Goal: Task Accomplishment & Management: Manage account settings

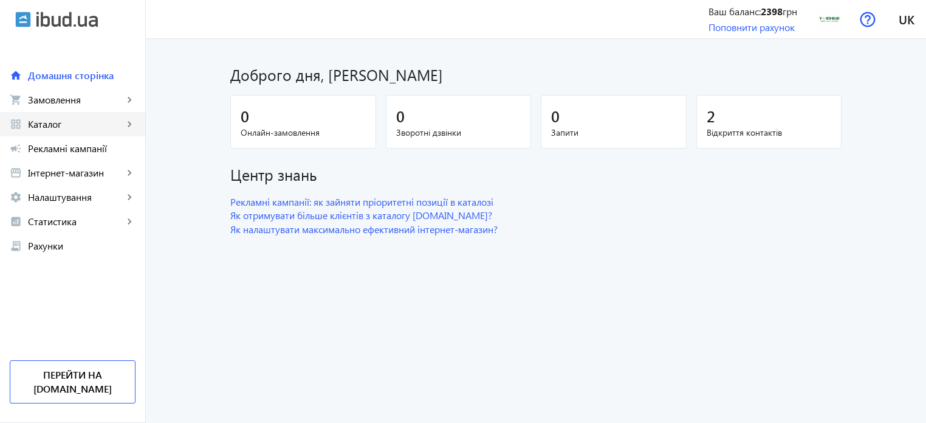
click at [48, 121] on span "Каталог" at bounding box center [75, 124] width 95 height 12
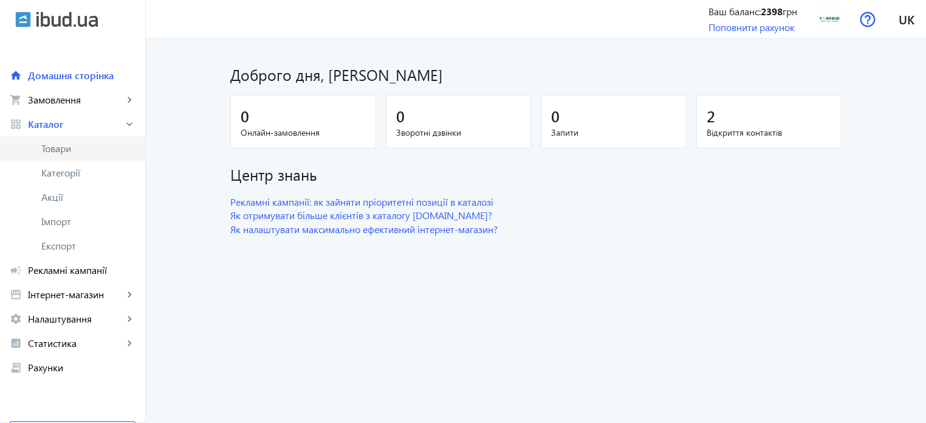
click at [73, 140] on link "Товари" at bounding box center [72, 148] width 145 height 24
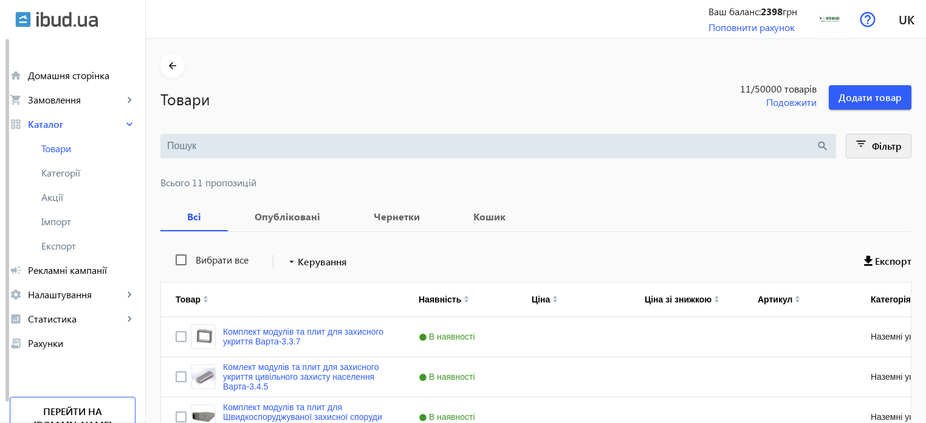
click at [873, 143] on span "Фільтр" at bounding box center [887, 145] width 30 height 13
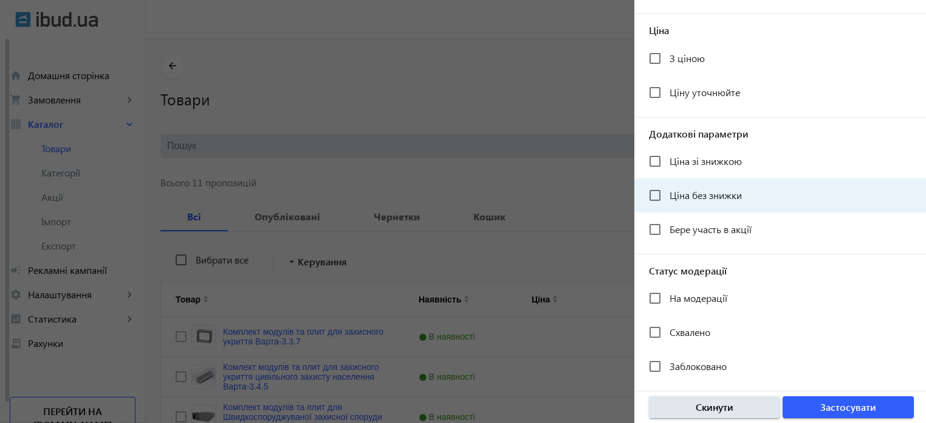
scroll to position [244, 0]
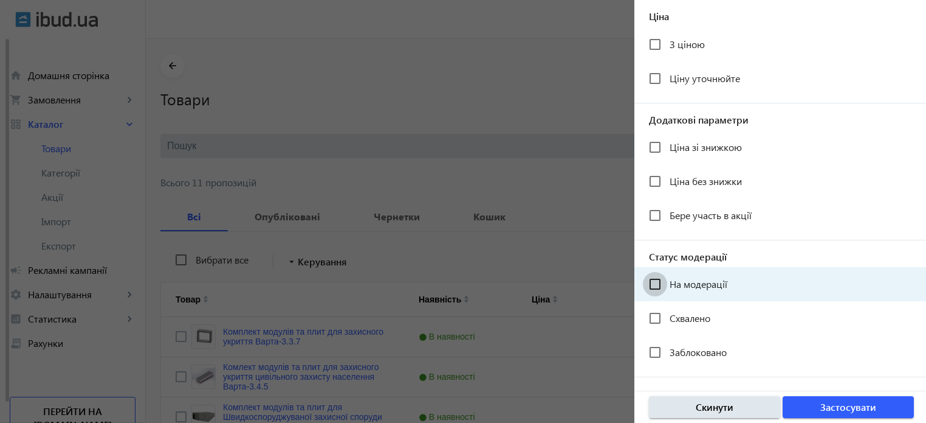
click at [647, 286] on input "На модерації" at bounding box center [655, 284] width 24 height 24
checkbox input "true"
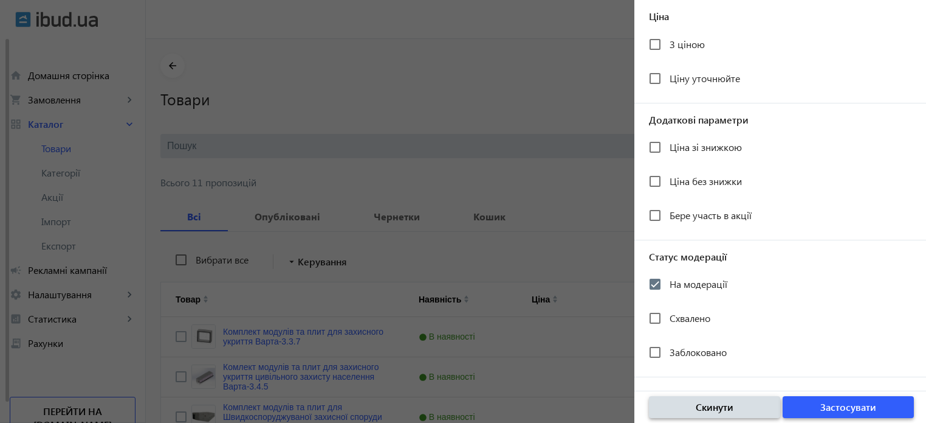
click at [840, 409] on span "Застосувати" at bounding box center [849, 406] width 56 height 13
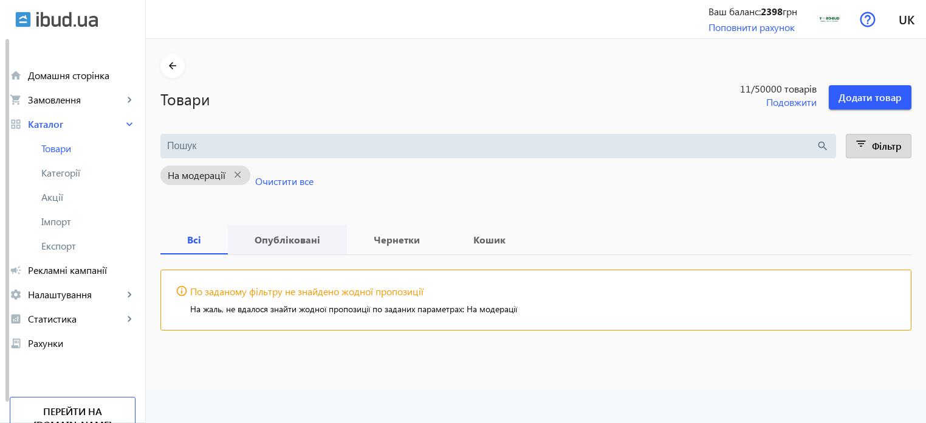
click at [273, 239] on b "Опубліковані" at bounding box center [288, 240] width 90 height 10
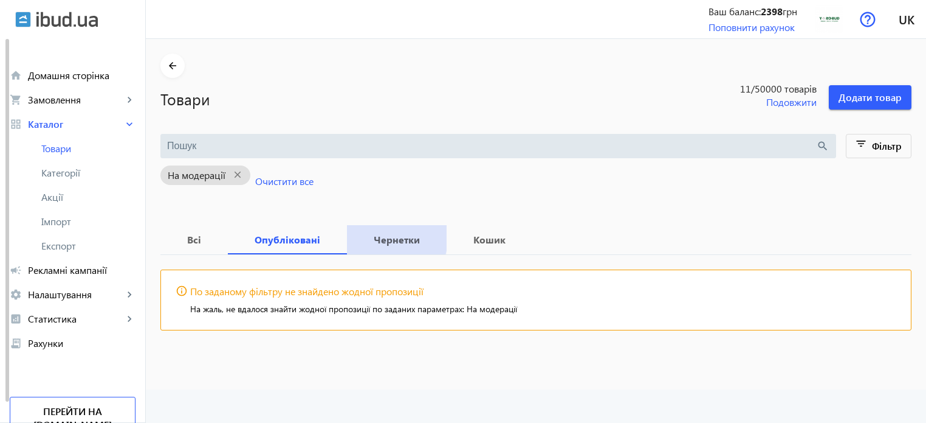
click at [371, 237] on b "Чернетки" at bounding box center [397, 240] width 71 height 10
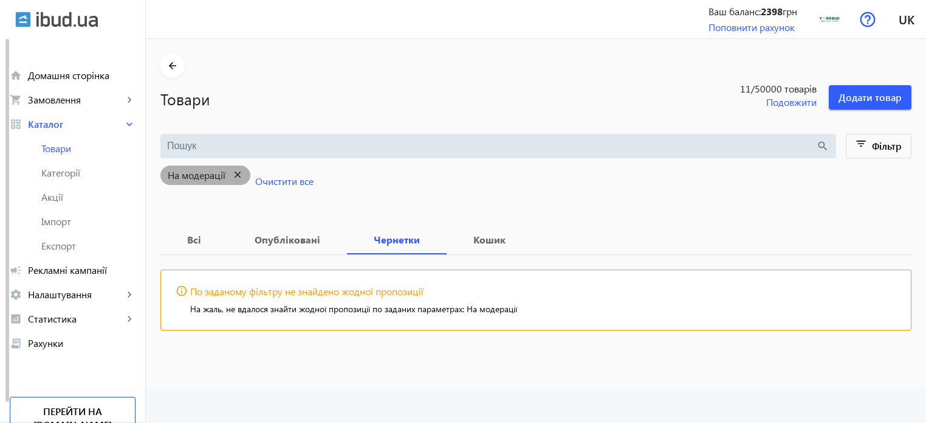
click at [233, 172] on mat-icon "close" at bounding box center [238, 174] width 25 height 15
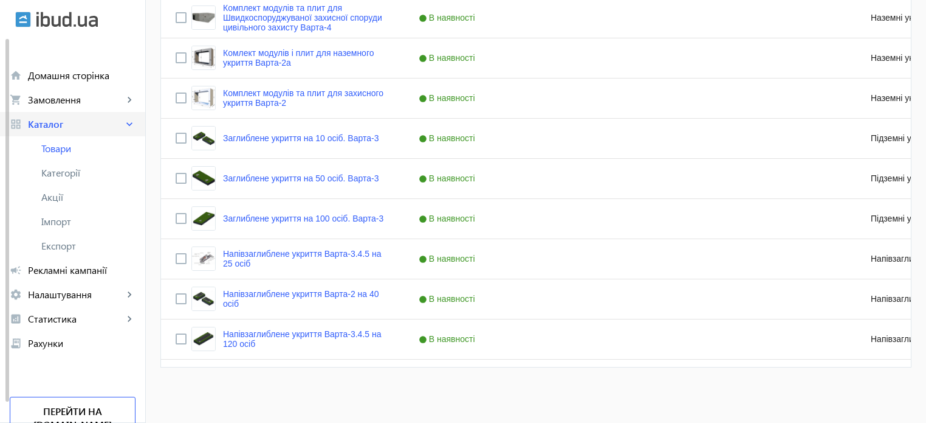
scroll to position [95, 0]
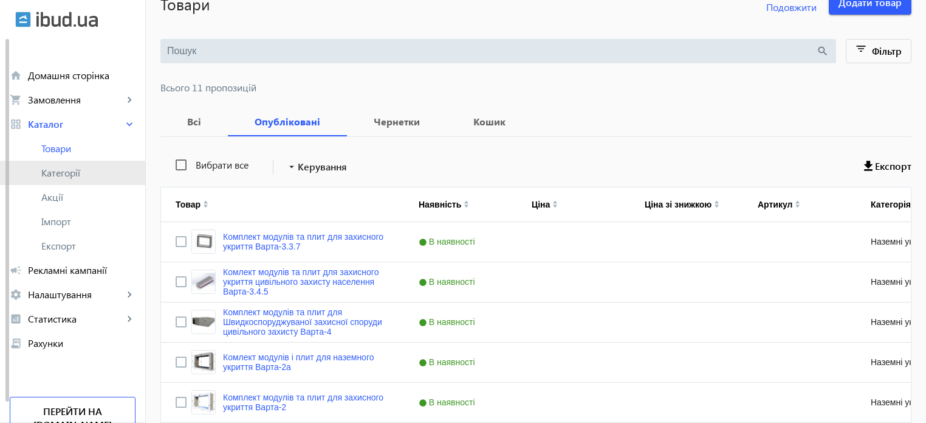
click at [64, 167] on span "Категорії" at bounding box center [88, 173] width 94 height 12
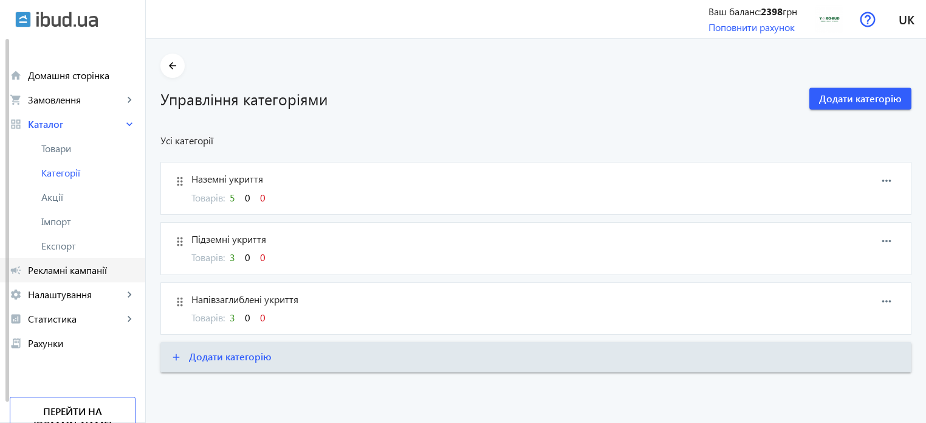
click at [52, 262] on link "campaign Рекламні кампанії" at bounding box center [72, 270] width 145 height 24
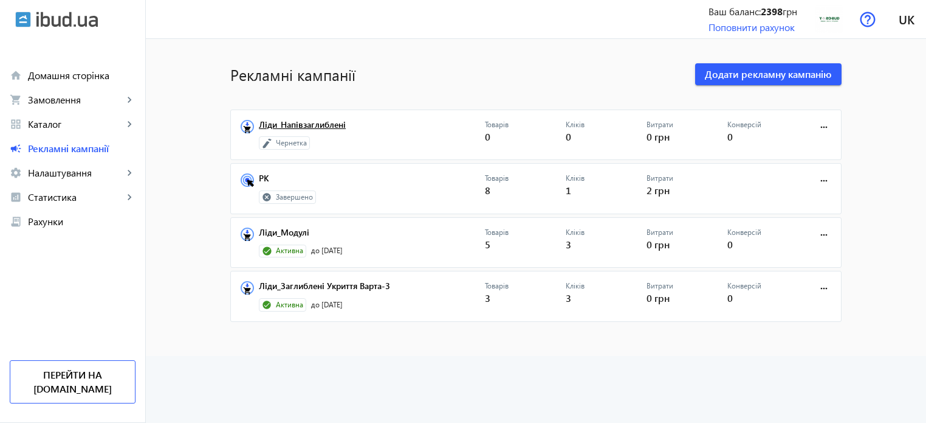
click at [277, 123] on link "Ліди_Напівзаглиблені" at bounding box center [372, 128] width 226 height 17
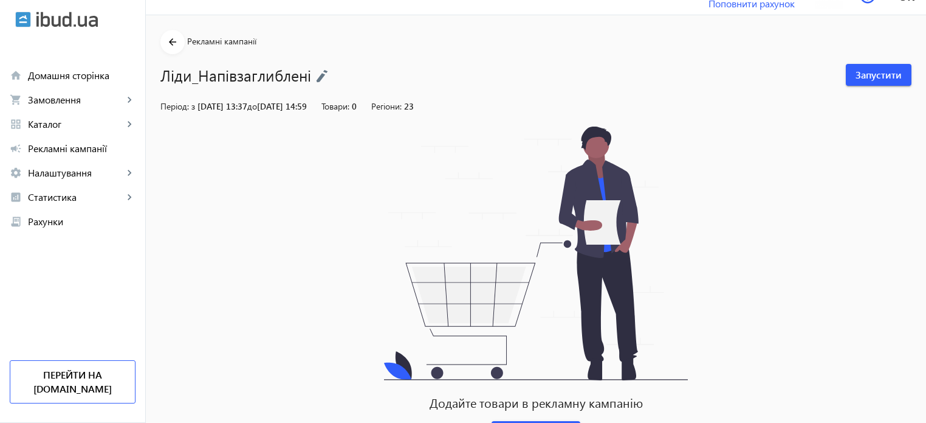
scroll to position [77, 0]
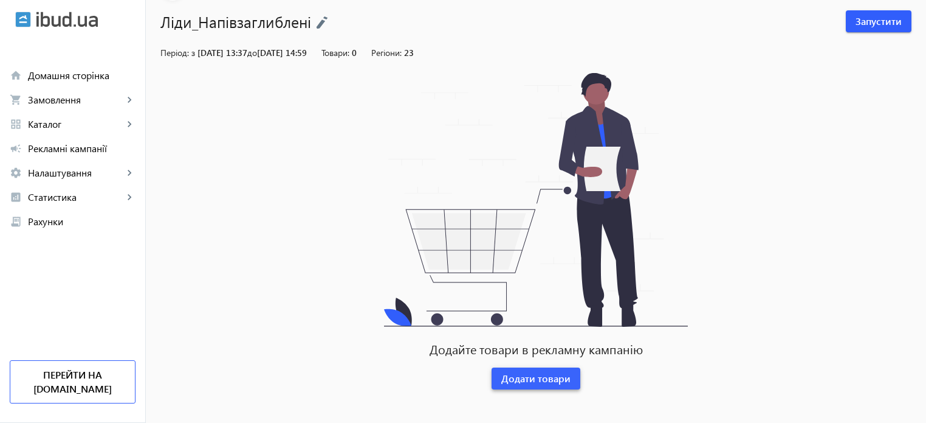
click at [557, 381] on span "Додати товари" at bounding box center [536, 377] width 69 height 13
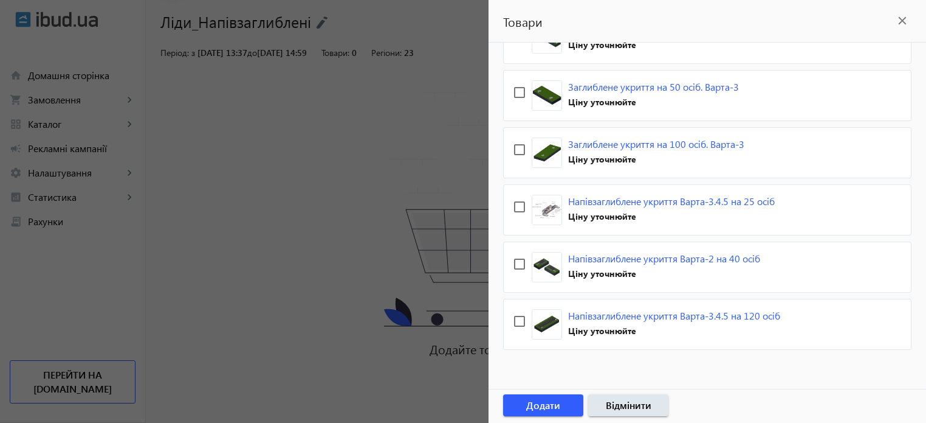
scroll to position [469, 0]
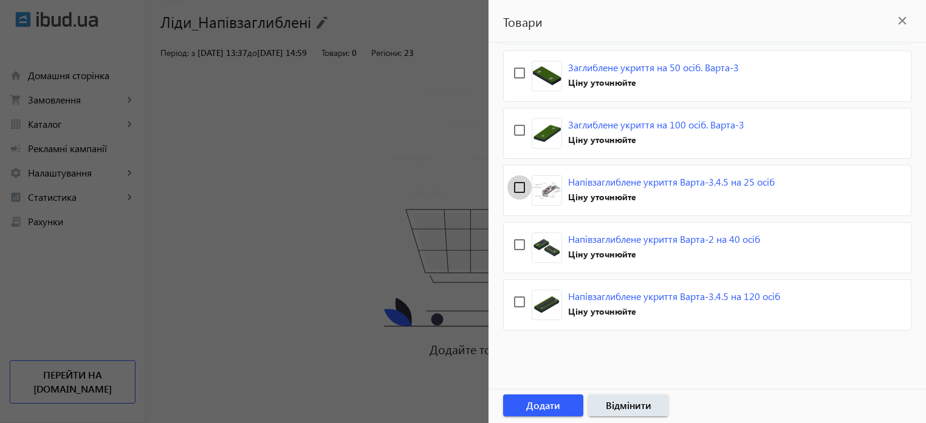
click at [512, 182] on input "checkbox" at bounding box center [520, 187] width 24 height 24
checkbox input "true"
click at [512, 241] on input "checkbox" at bounding box center [520, 244] width 24 height 24
checkbox input "true"
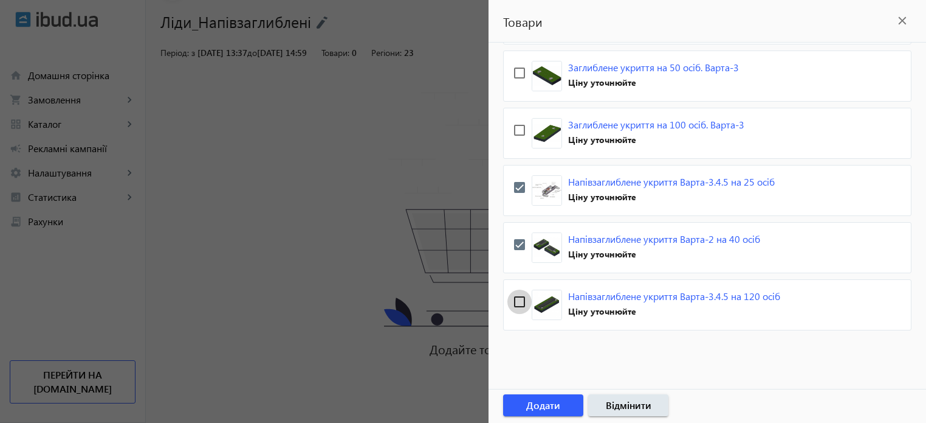
click at [513, 300] on input "checkbox" at bounding box center [520, 301] width 24 height 24
checkbox input "true"
click at [550, 399] on span "Додати" at bounding box center [543, 404] width 34 height 13
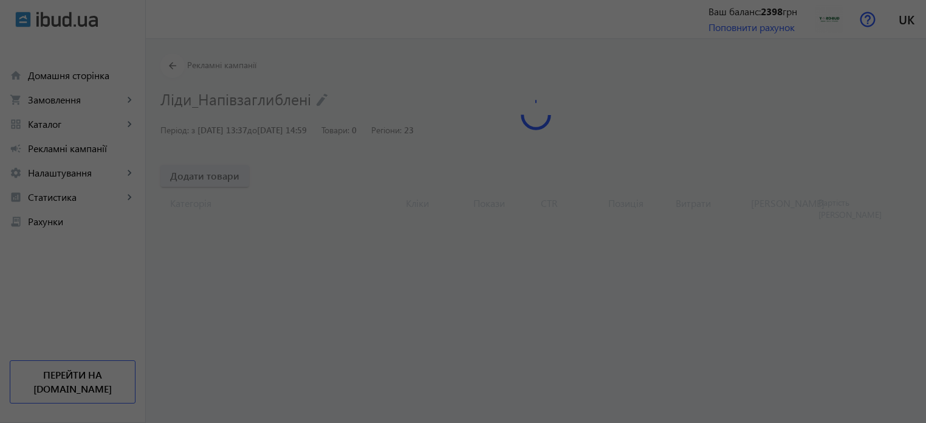
scroll to position [0, 0]
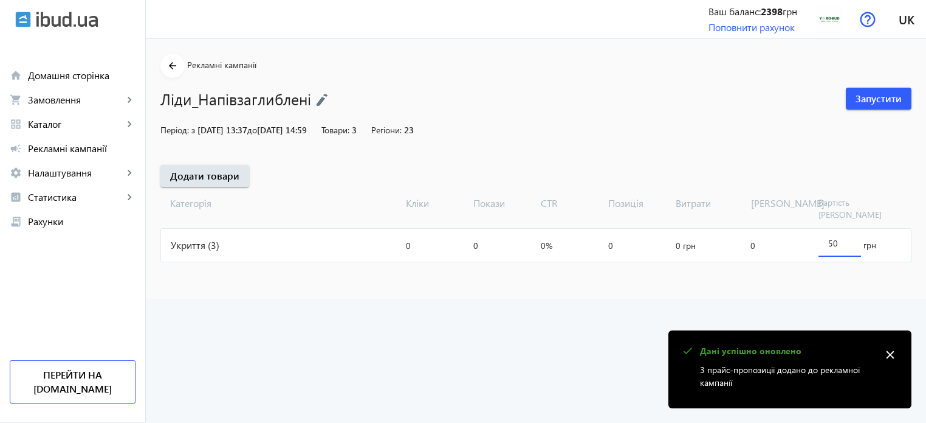
drag, startPoint x: 844, startPoint y: 233, endPoint x: 825, endPoint y: 228, distance: 19.5
click at [825, 228] on div "50" at bounding box center [840, 240] width 43 height 34
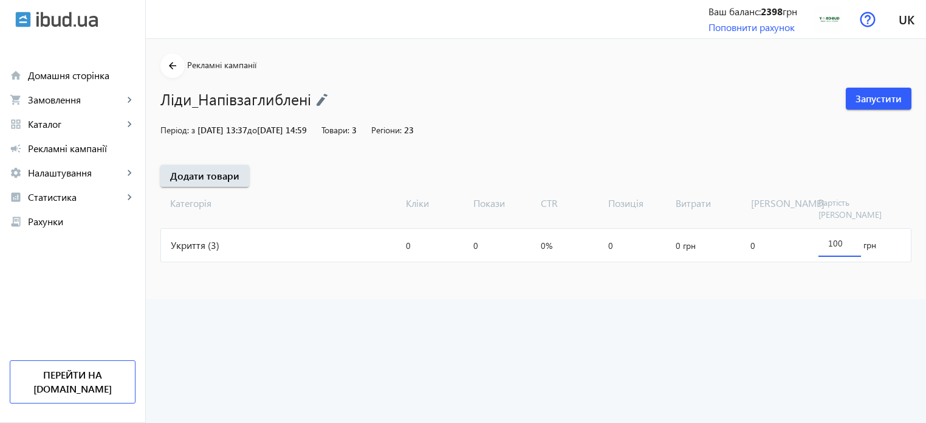
type input "100"
click at [316, 96] on img at bounding box center [322, 99] width 12 height 13
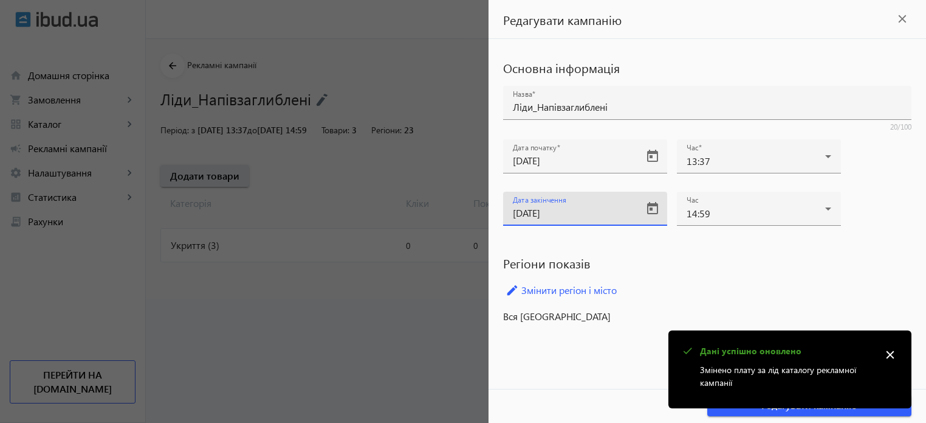
click at [606, 210] on input "[DATE]" at bounding box center [574, 212] width 123 height 13
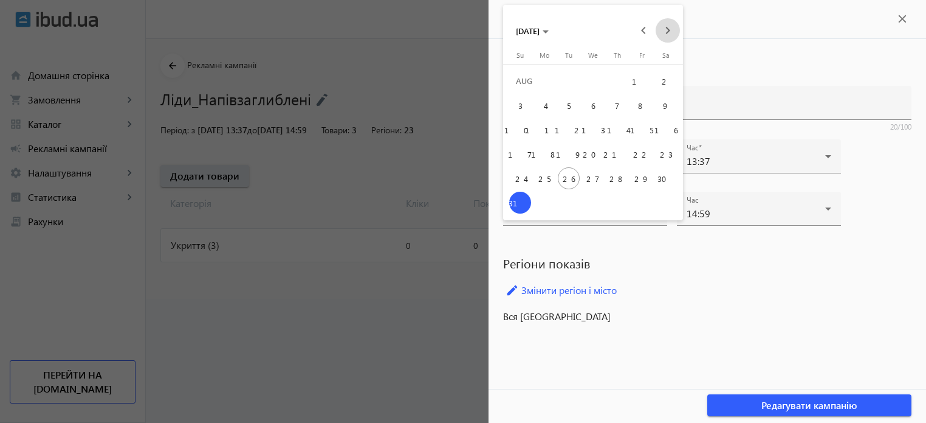
click at [668, 31] on span "Next month" at bounding box center [668, 30] width 24 height 24
click at [645, 123] on span "12" at bounding box center [642, 130] width 22 height 22
type input "[DATE]"
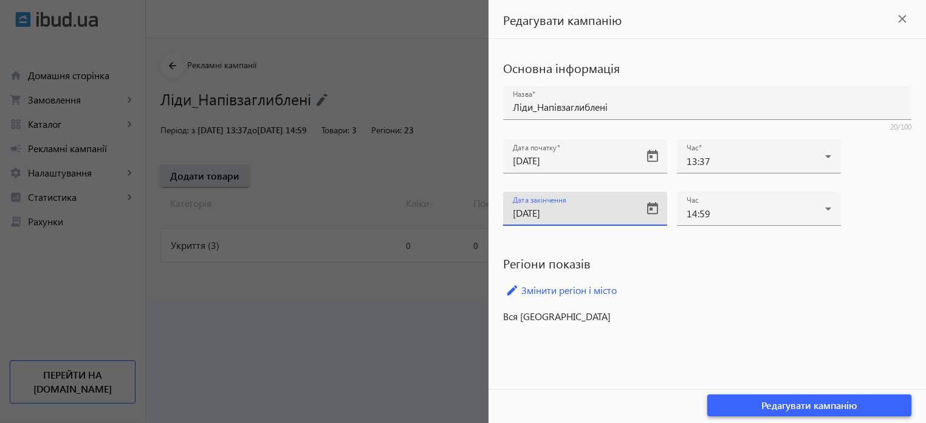
click at [817, 410] on span "Редагувати кампанію" at bounding box center [810, 404] width 96 height 13
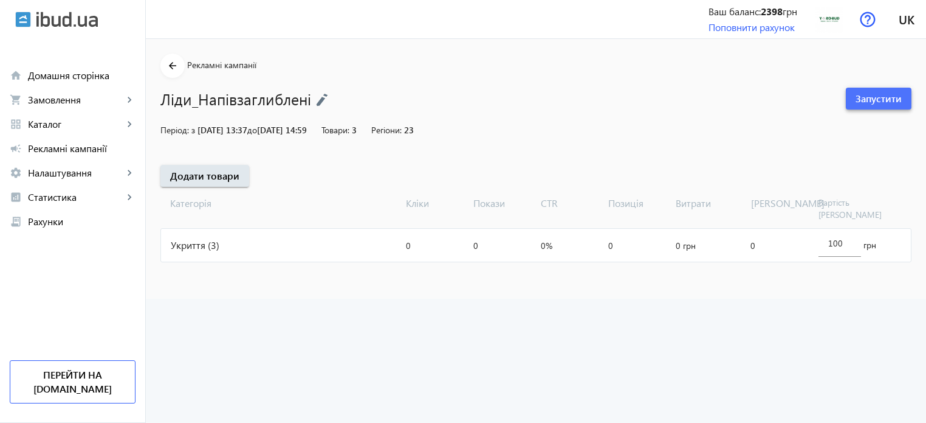
click at [871, 94] on span "Запустити" at bounding box center [879, 98] width 46 height 13
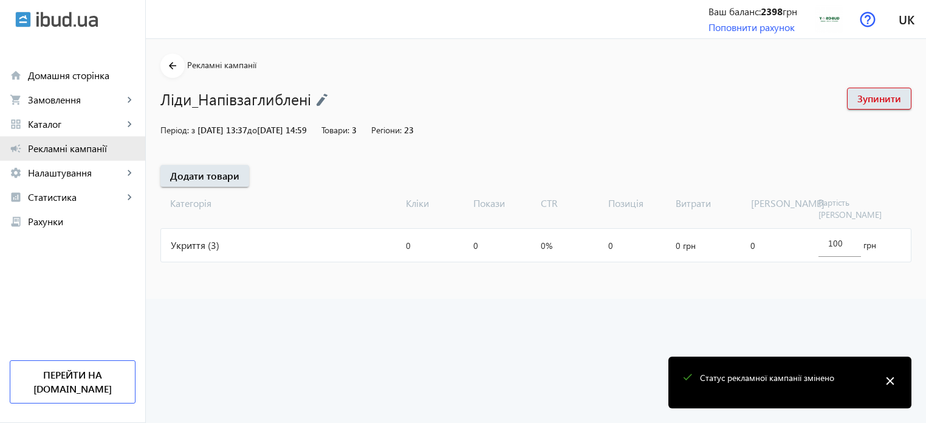
click at [61, 153] on span "Рекламні кампанії" at bounding box center [82, 148] width 108 height 12
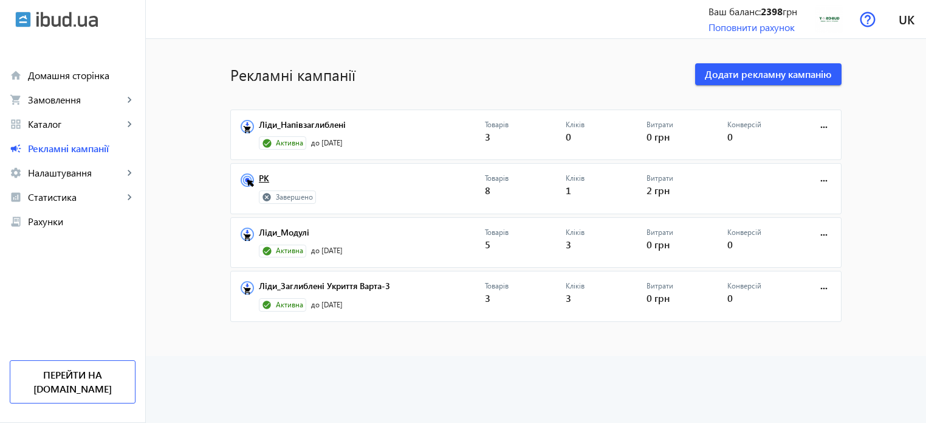
click at [264, 175] on link "РК" at bounding box center [372, 181] width 226 height 17
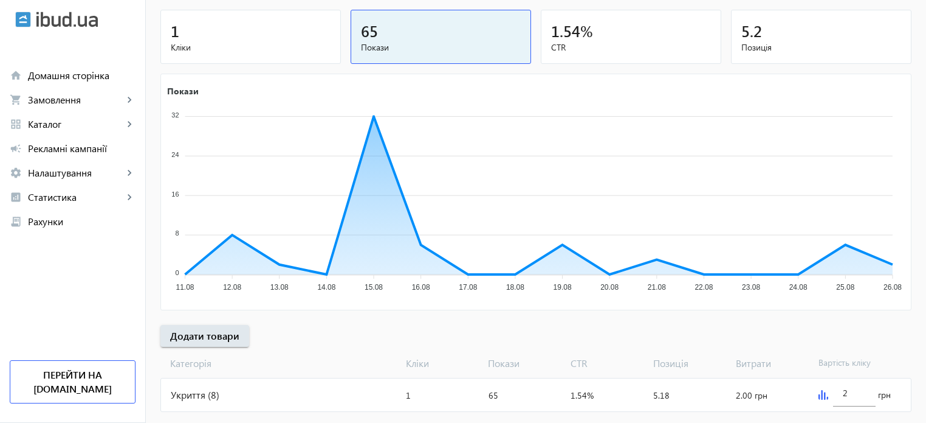
scroll to position [165, 0]
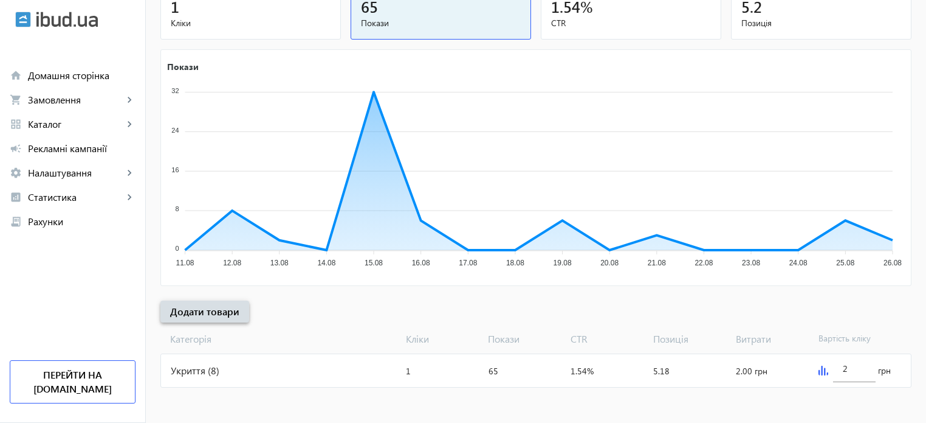
click at [209, 313] on span "Додати товари" at bounding box center [204, 311] width 69 height 13
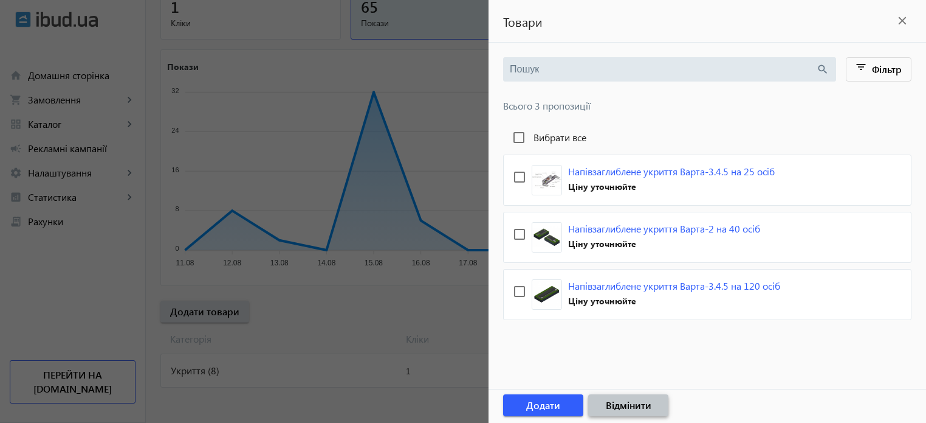
click at [649, 413] on span "button" at bounding box center [628, 404] width 80 height 29
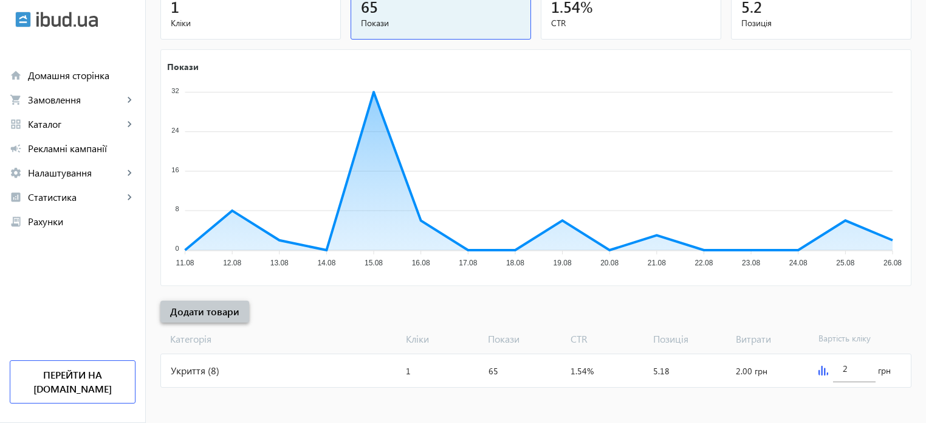
click at [171, 311] on span "Додати товари" at bounding box center [204, 311] width 69 height 13
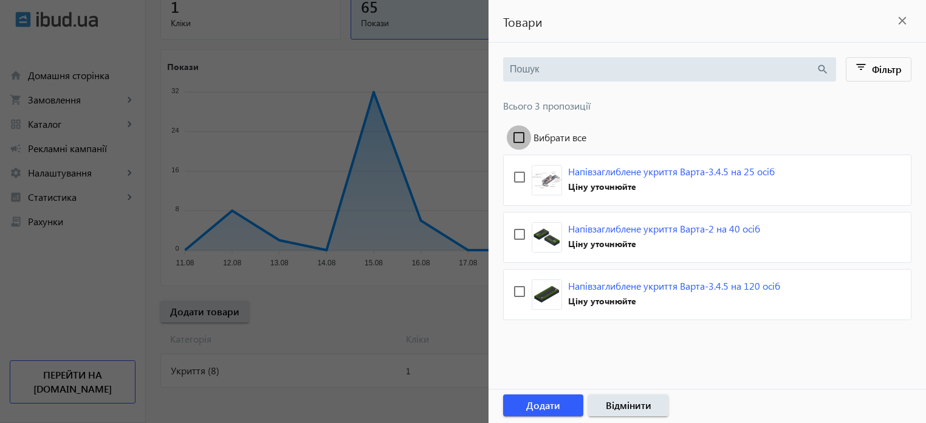
click at [520, 138] on input "Вибрати все" at bounding box center [519, 137] width 24 height 24
checkbox input "true"
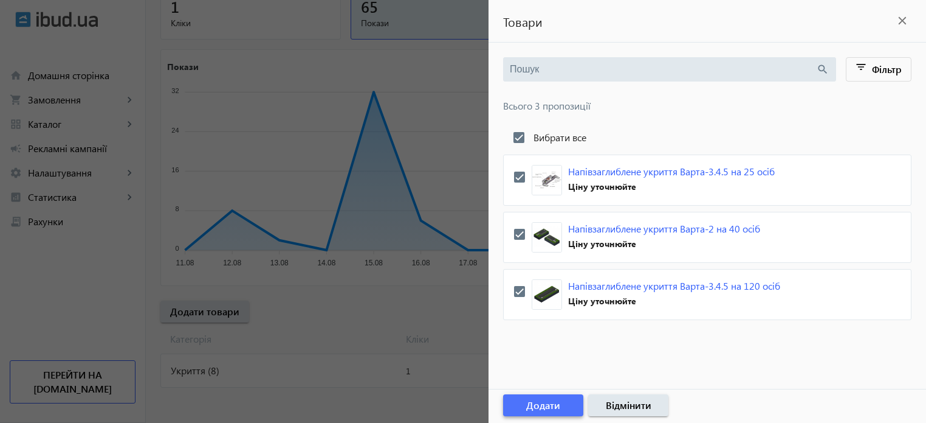
click at [550, 399] on span "Додати" at bounding box center [543, 404] width 34 height 13
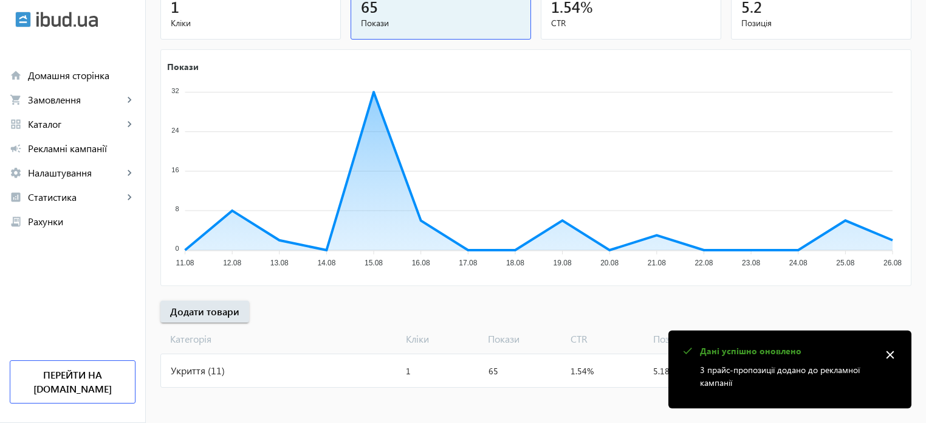
click at [350, 372] on div "Укриття (11)" at bounding box center [281, 370] width 240 height 33
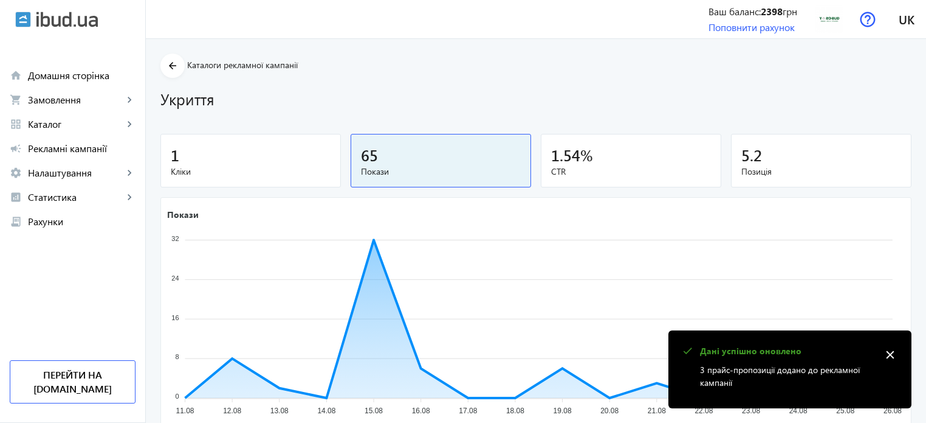
click at [895, 352] on mat-icon "close" at bounding box center [890, 354] width 18 height 18
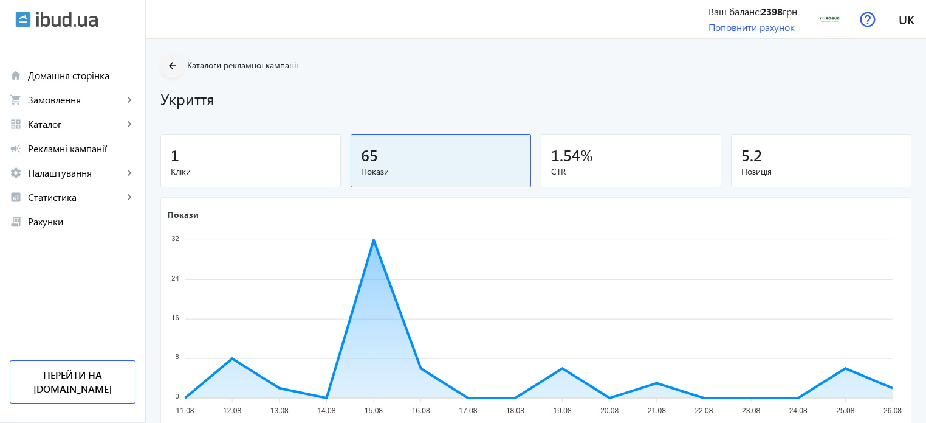
click at [168, 63] on mat-icon "arrow_back" at bounding box center [172, 65] width 15 height 15
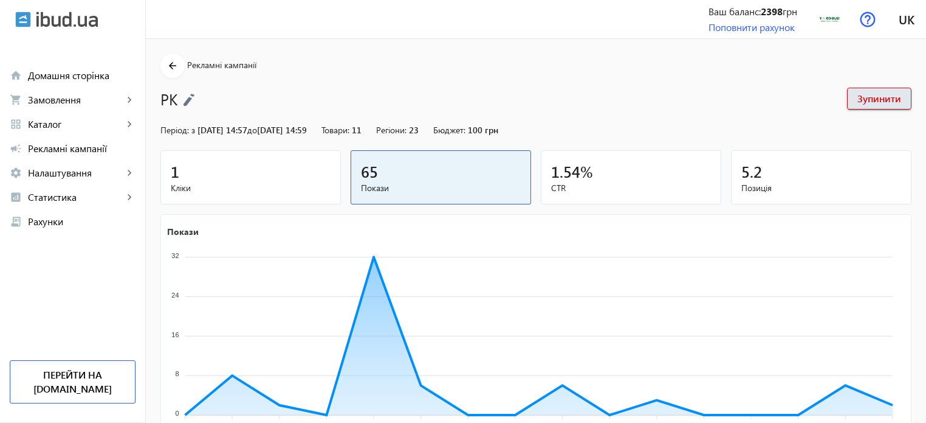
click at [289, 132] on span "[DATE] 14:57 до [DATE] 14:59" at bounding box center [252, 130] width 109 height 12
click at [185, 103] on img at bounding box center [189, 99] width 12 height 13
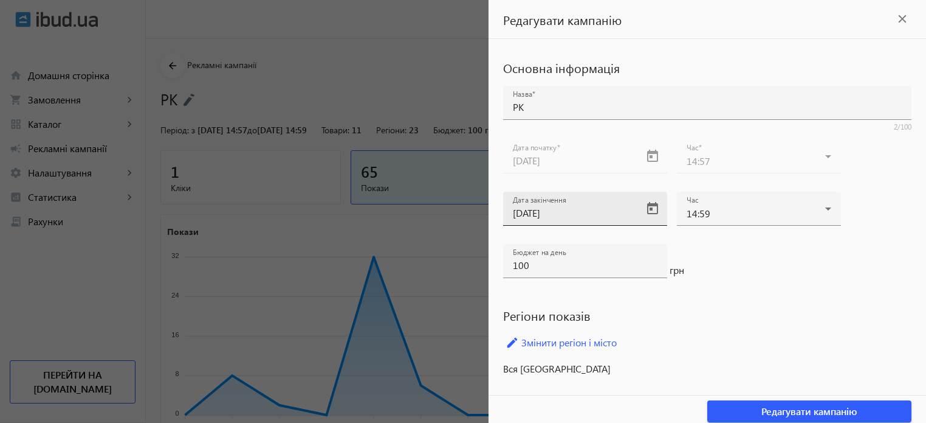
click at [592, 210] on input "[DATE]" at bounding box center [574, 212] width 123 height 13
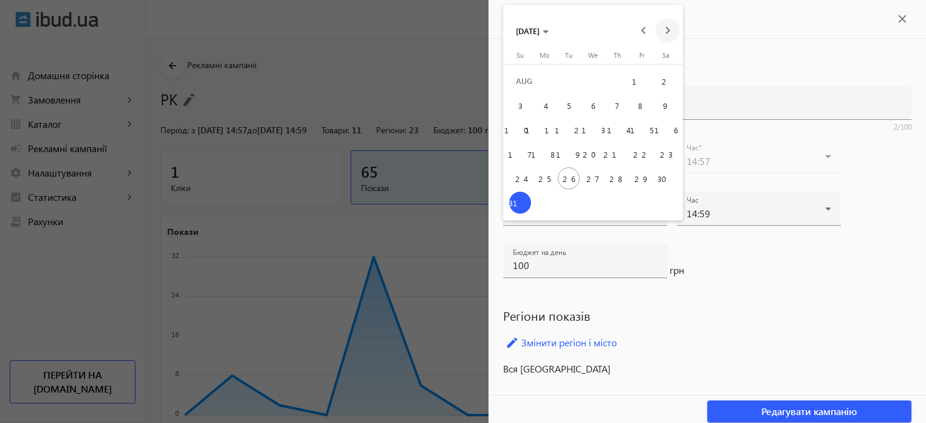
click at [669, 26] on span "Next month" at bounding box center [668, 30] width 24 height 24
click at [635, 123] on span "12" at bounding box center [642, 130] width 22 height 22
type input "[DATE]"
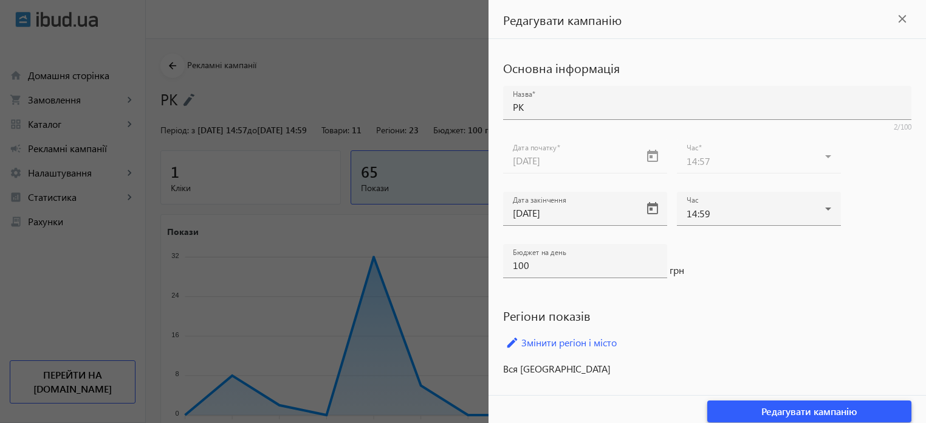
drag, startPoint x: 802, startPoint y: 408, endPoint x: 815, endPoint y: 308, distance: 100.4
click at [815, 308] on div "Основна інформація Назва РК 2/100 Дата початку [DATE] Час 14:57 Дата закінчення…" at bounding box center [708, 234] width 438 height 390
click at [763, 409] on span "Редагувати кампанію" at bounding box center [810, 410] width 96 height 13
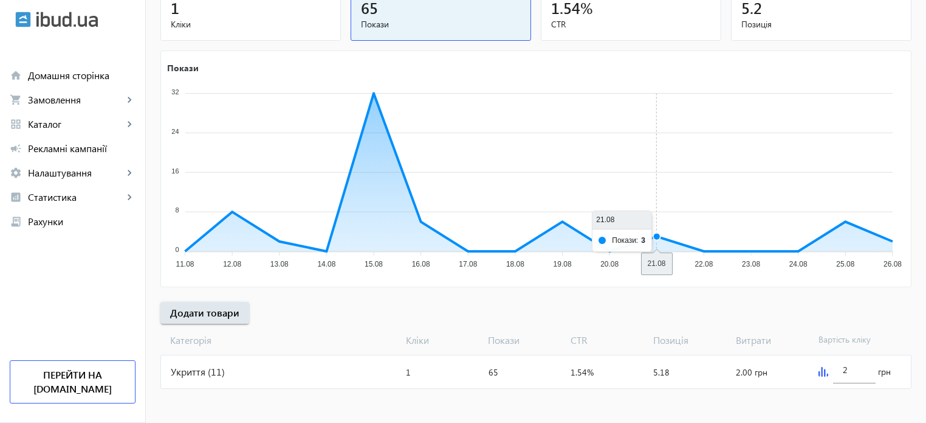
scroll to position [165, 0]
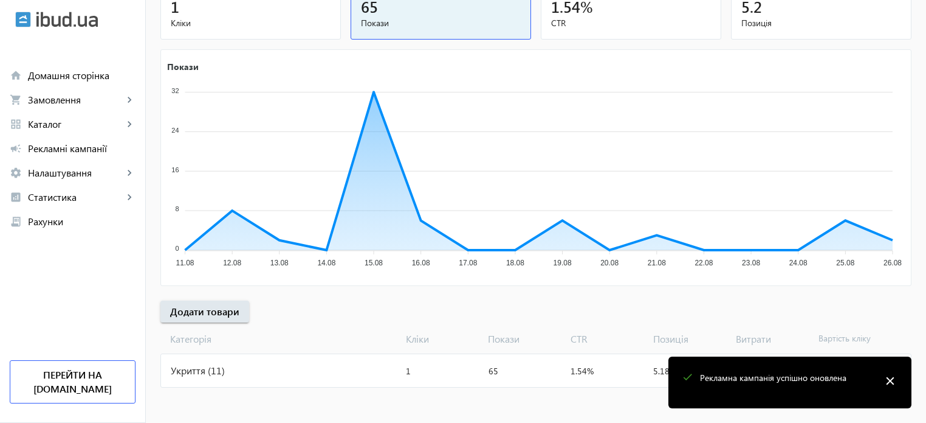
click at [459, 402] on mat-sidenav-content "arrow_back Рекламні кампанії РК Зупинити Період: з [DATE] 14:57 до [DATE] 14:59…" at bounding box center [536, 149] width 781 height 550
click at [892, 374] on mat-icon "close" at bounding box center [890, 380] width 18 height 18
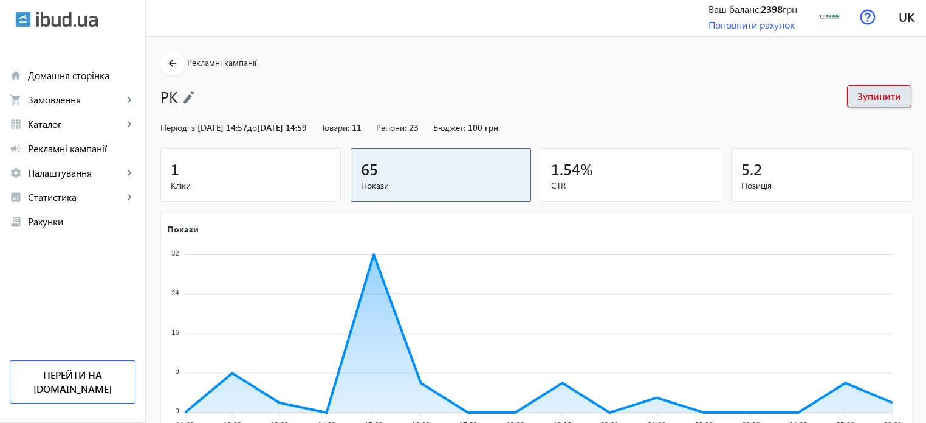
scroll to position [0, 0]
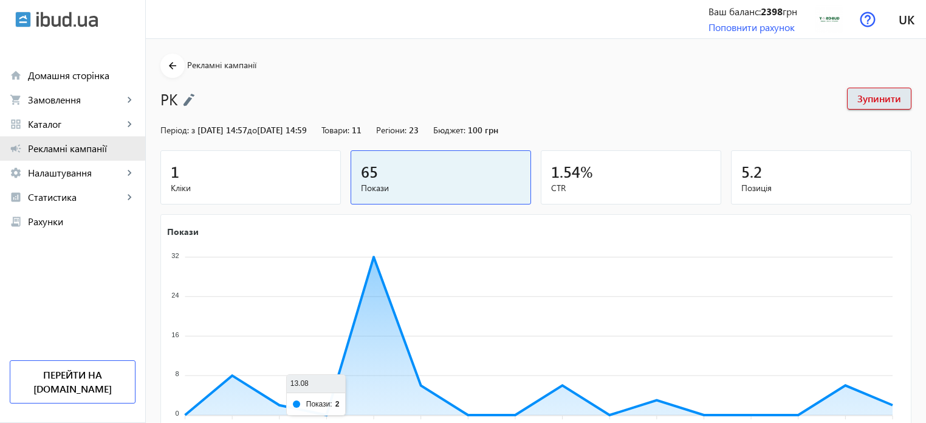
click at [50, 145] on span "Рекламні кампанії" at bounding box center [82, 148] width 108 height 12
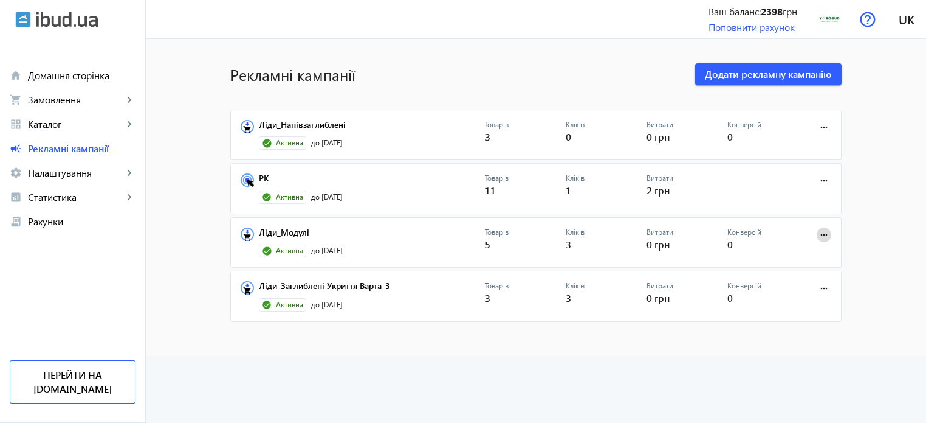
click at [818, 240] on mat-icon "more_horiz" at bounding box center [824, 234] width 13 height 13
click at [781, 289] on span "Редагувати" at bounding box center [786, 290] width 64 height 10
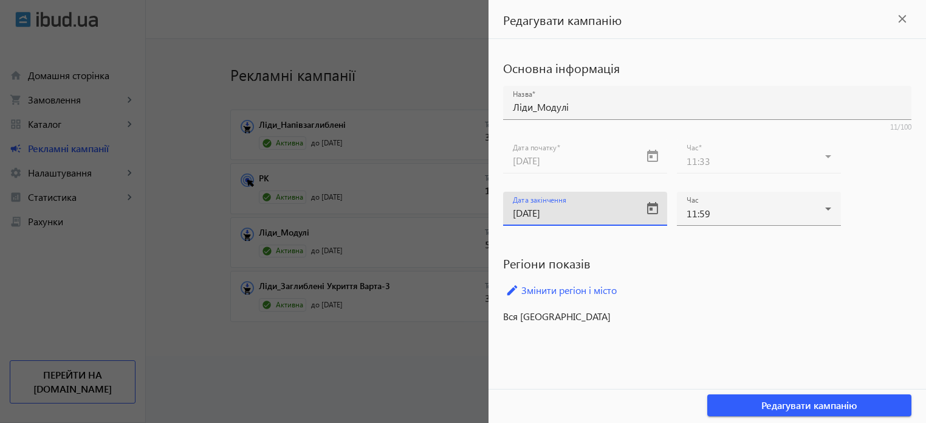
click at [569, 209] on input "[DATE]" at bounding box center [574, 212] width 123 height 13
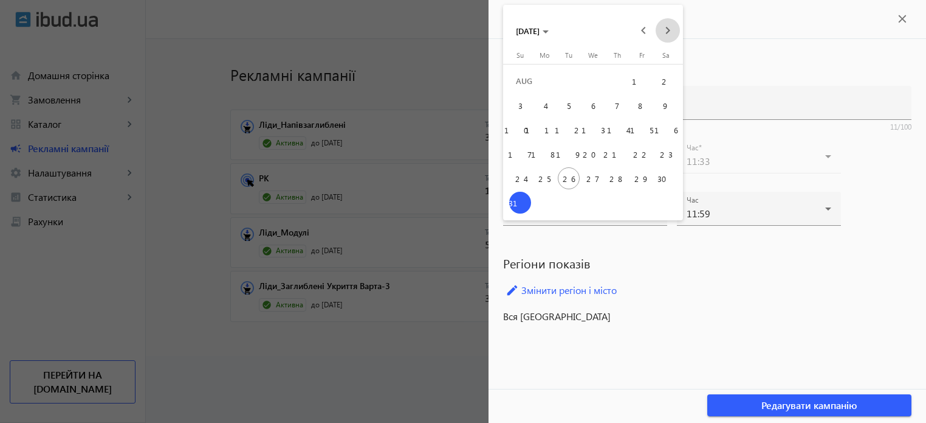
click at [669, 33] on span "Next month" at bounding box center [668, 30] width 24 height 24
click at [632, 128] on span "12" at bounding box center [642, 130] width 22 height 22
type input "[DATE]"
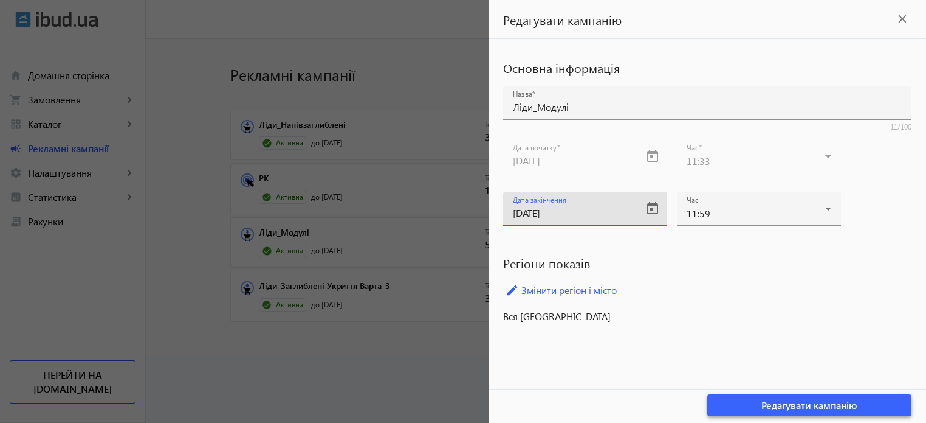
click at [805, 402] on span "Редагувати кампанію" at bounding box center [810, 404] width 96 height 13
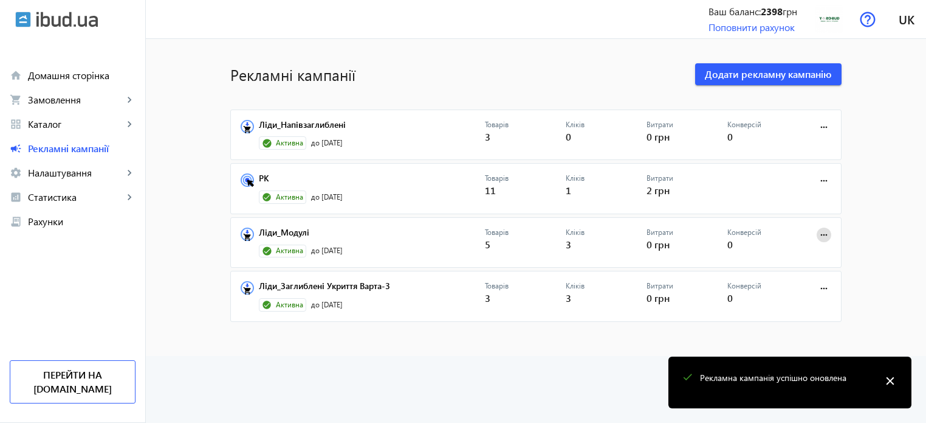
click at [818, 236] on mat-icon "more_horiz" at bounding box center [824, 234] width 13 height 13
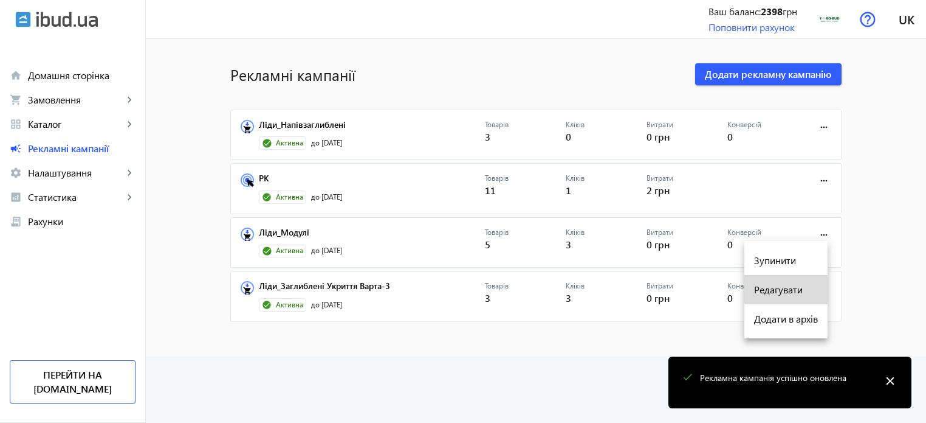
click at [779, 287] on span "Редагувати" at bounding box center [786, 290] width 64 height 10
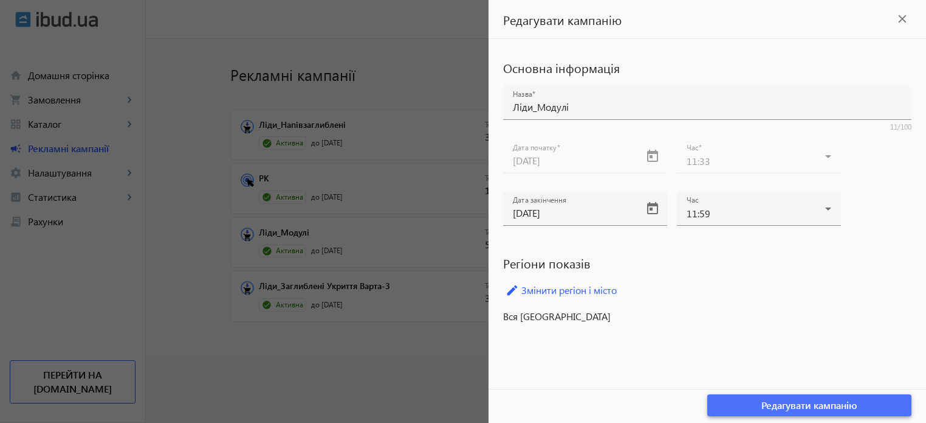
click at [835, 408] on span "Редагувати кампанію" at bounding box center [810, 404] width 96 height 13
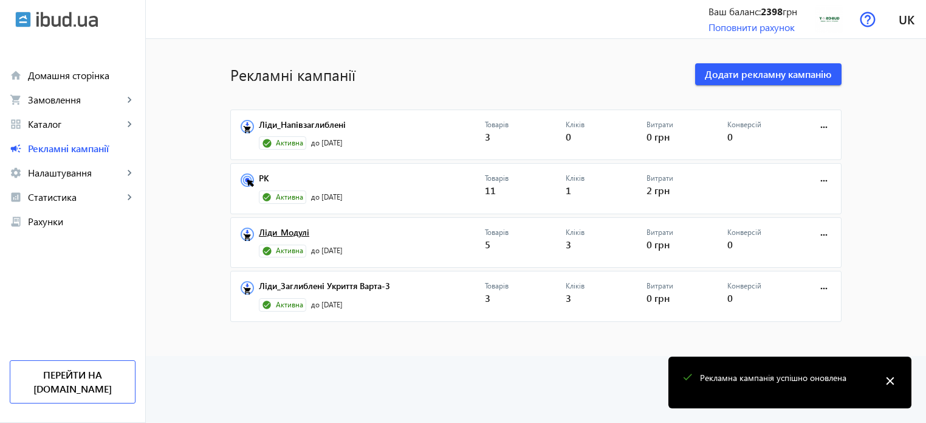
click at [274, 230] on link "Ліди_Модулі" at bounding box center [372, 235] width 226 height 17
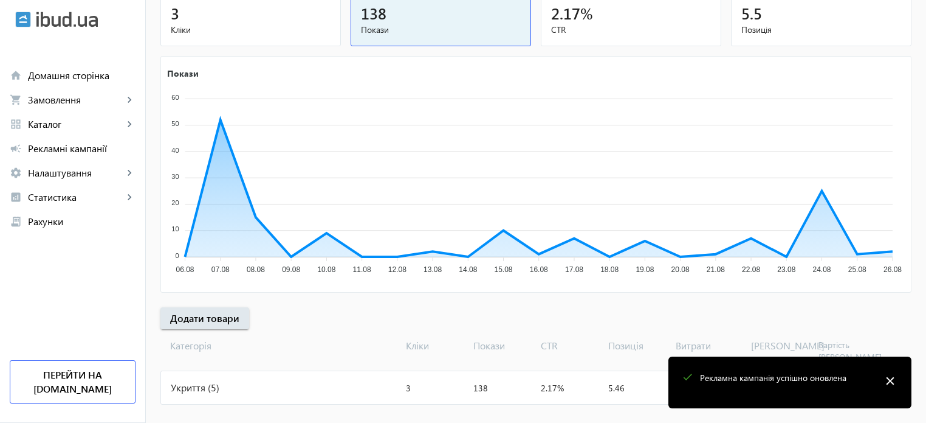
scroll to position [165, 0]
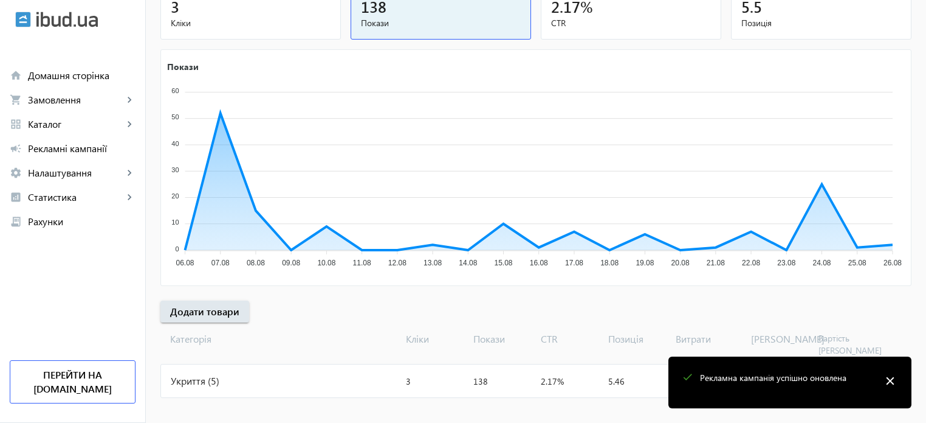
click at [649, 311] on div "arrow_back Рекламні кампанії [PERSON_NAME] Період: з [DATE] 11:33 до [DATE] 11:…" at bounding box center [536, 144] width 781 height 511
click at [893, 376] on mat-icon "close" at bounding box center [890, 380] width 18 height 18
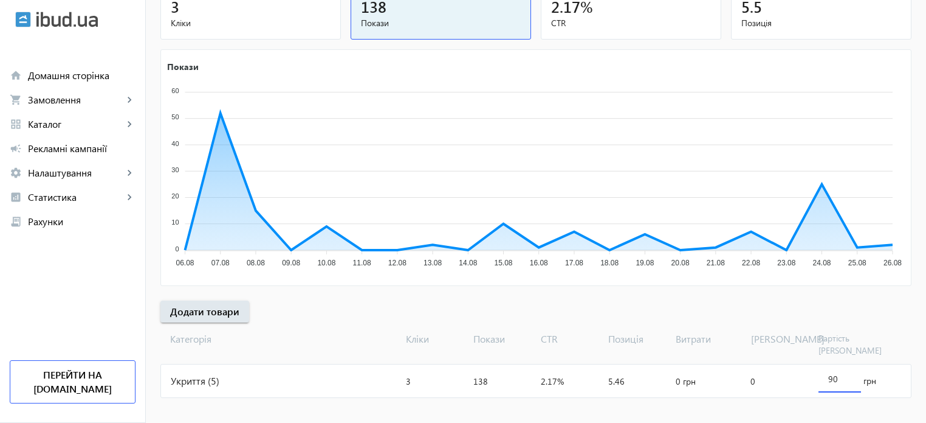
drag, startPoint x: 844, startPoint y: 362, endPoint x: 815, endPoint y: 362, distance: 28.6
click at [815, 364] on div "90 грн" at bounding box center [862, 380] width 97 height 33
type input "100"
click at [317, 381] on div "Укриття (5)" at bounding box center [281, 380] width 240 height 33
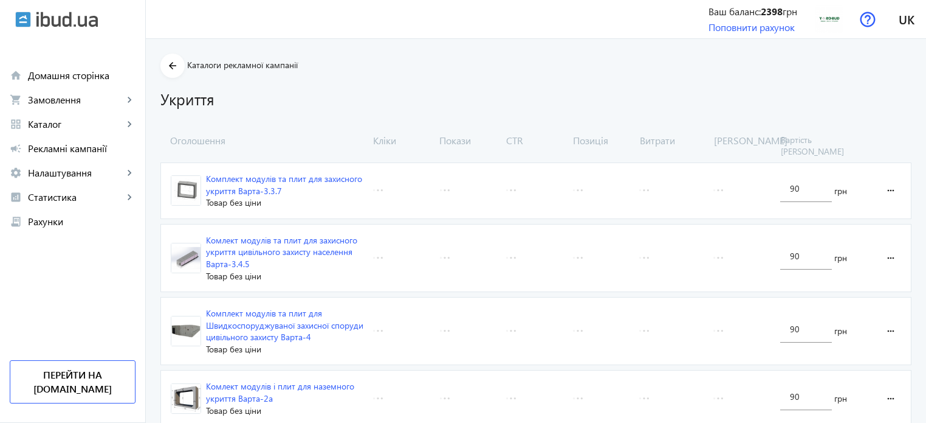
type input "100"
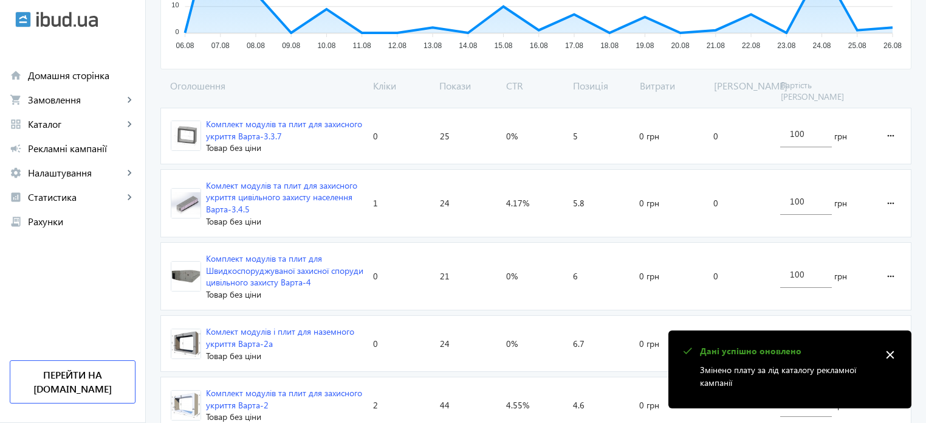
scroll to position [401, 0]
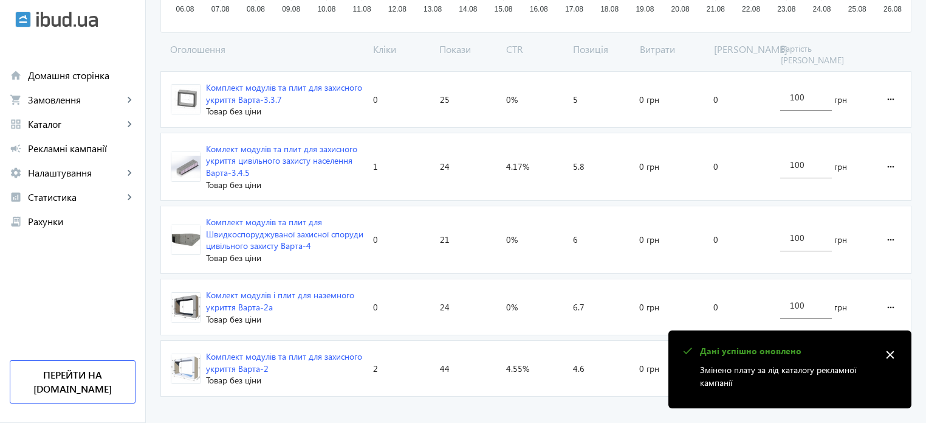
click at [900, 357] on mat-icon "close" at bounding box center [890, 354] width 18 height 18
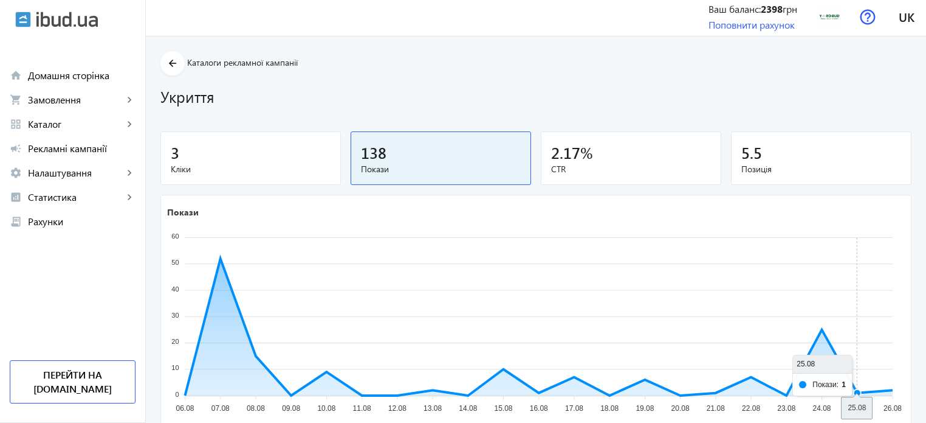
scroll to position [0, 0]
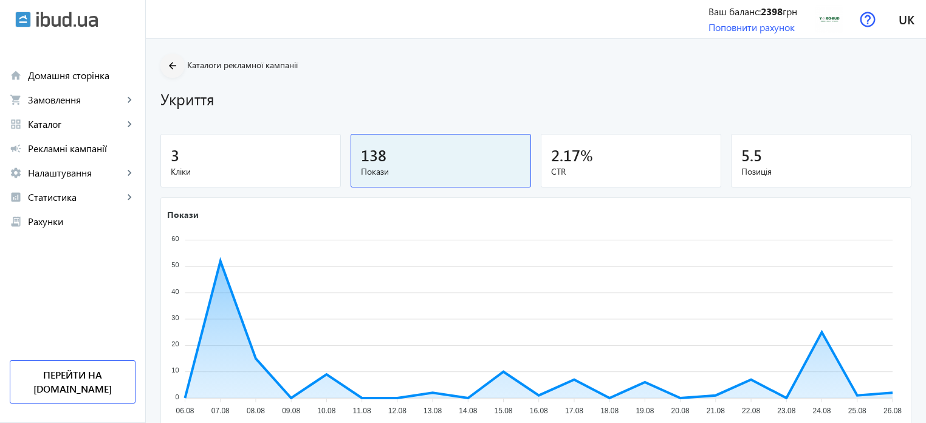
click at [166, 58] on mat-icon "arrow_back" at bounding box center [172, 65] width 15 height 15
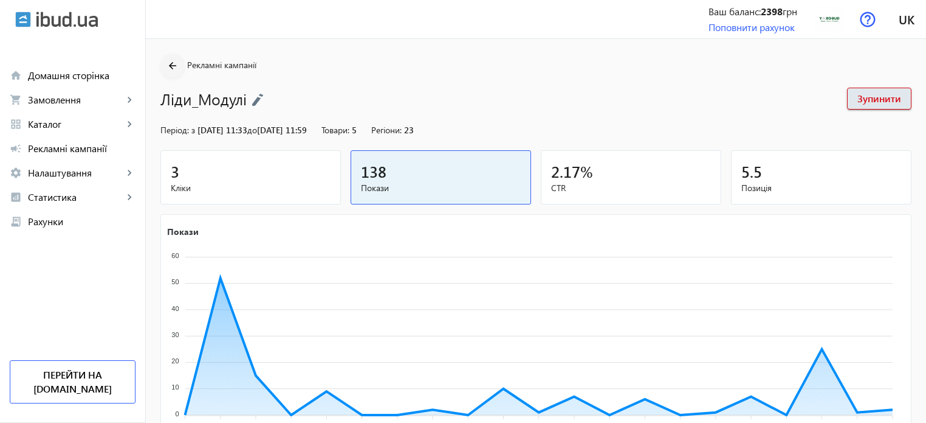
click at [170, 67] on mat-icon "arrow_back" at bounding box center [172, 65] width 15 height 15
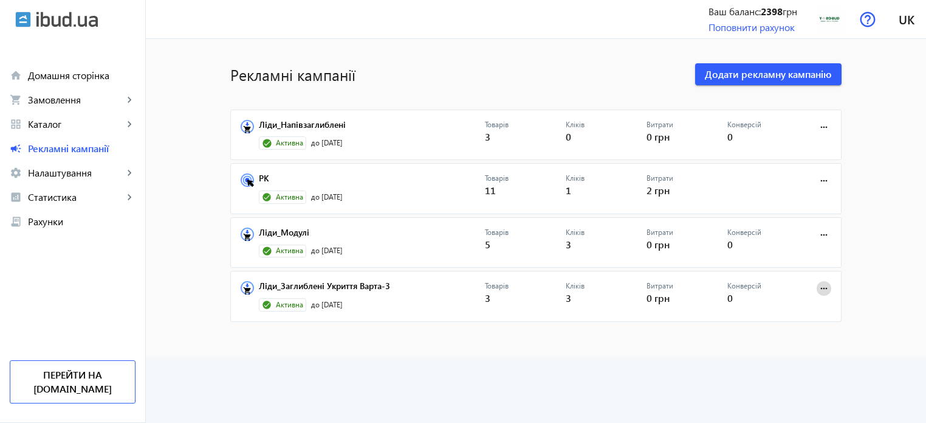
click at [827, 286] on mat-icon "more_horiz" at bounding box center [824, 287] width 13 height 13
click at [777, 353] on button "Редагувати" at bounding box center [786, 342] width 83 height 29
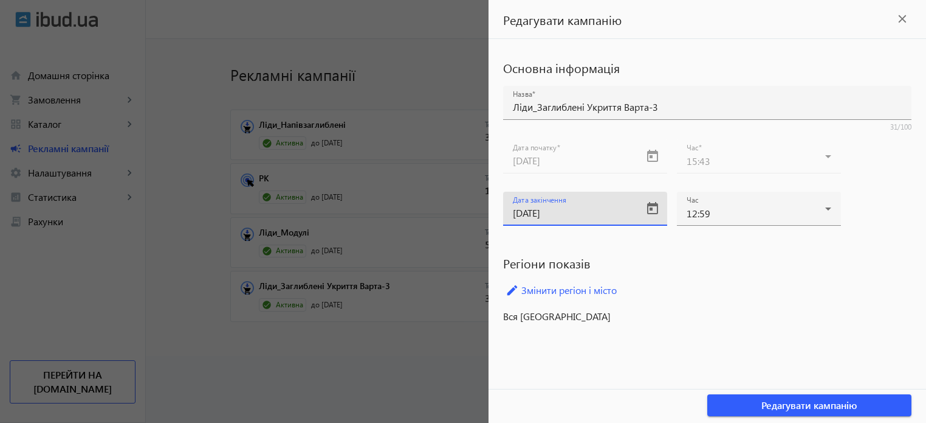
click at [541, 207] on input "[DATE]" at bounding box center [574, 212] width 123 height 13
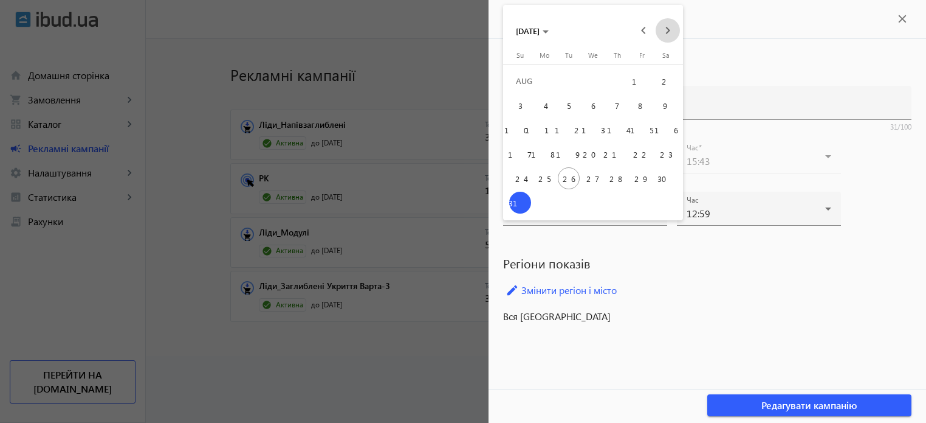
click at [664, 26] on span "Next month" at bounding box center [668, 30] width 24 height 24
click at [630, 137] on button "12" at bounding box center [642, 129] width 24 height 24
type input "[DATE]"
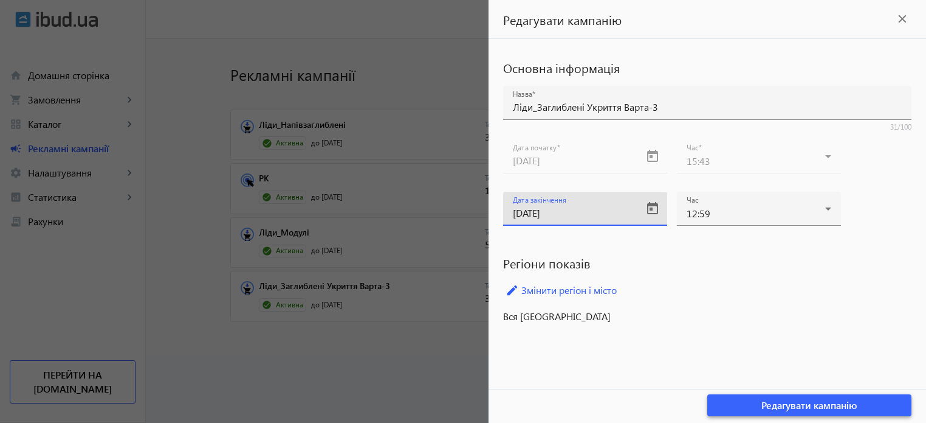
click at [776, 408] on span "Редагувати кампанію" at bounding box center [810, 404] width 96 height 13
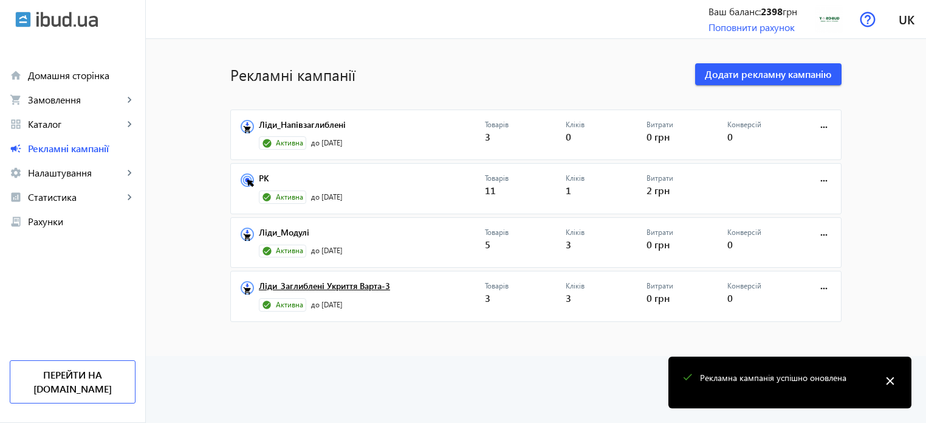
click at [298, 283] on link "Ліди_Заглиблені Укриття Варта-3" at bounding box center [372, 289] width 226 height 17
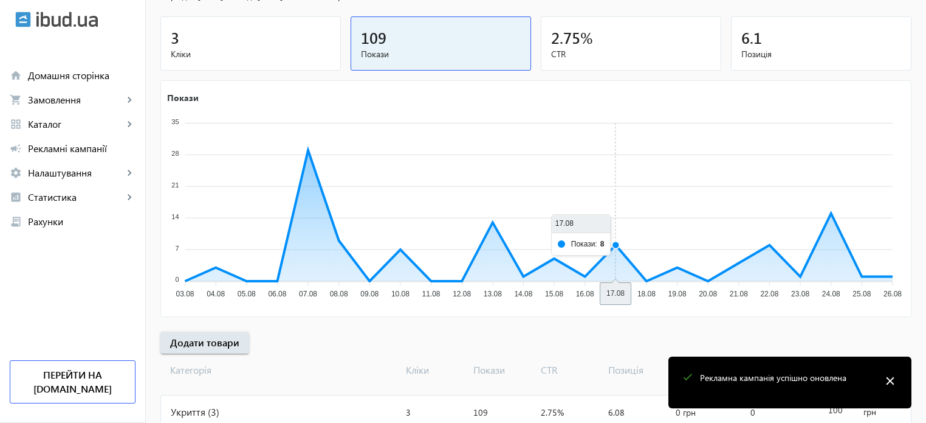
scroll to position [165, 0]
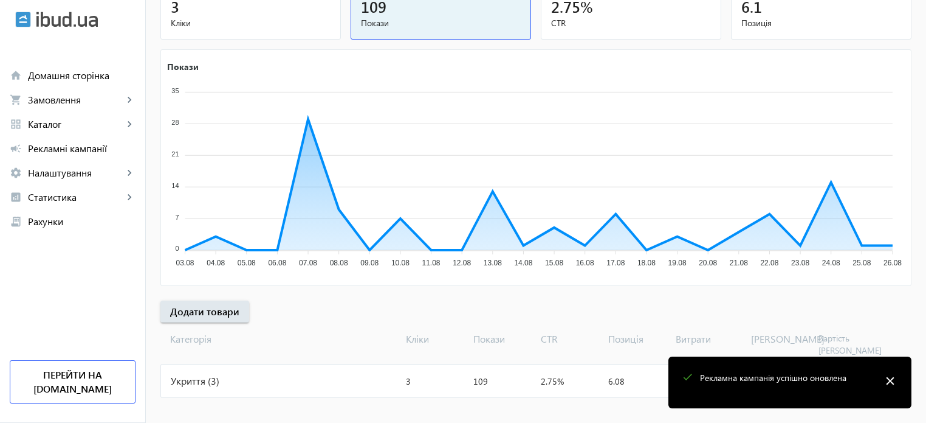
click at [893, 378] on mat-icon "close" at bounding box center [890, 380] width 18 height 18
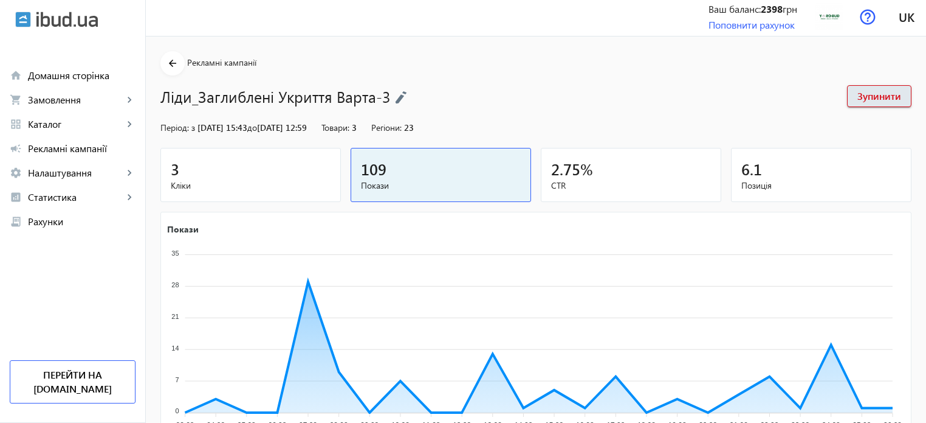
scroll to position [0, 0]
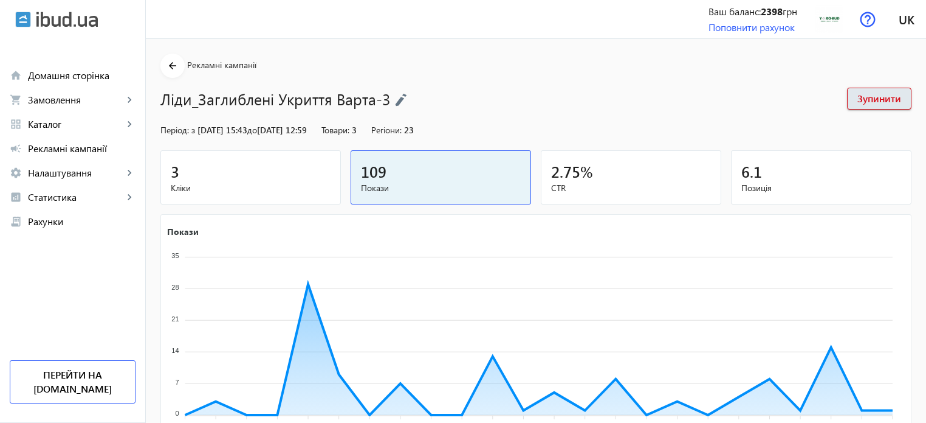
click at [753, 187] on span "Позиція" at bounding box center [822, 188] width 160 height 12
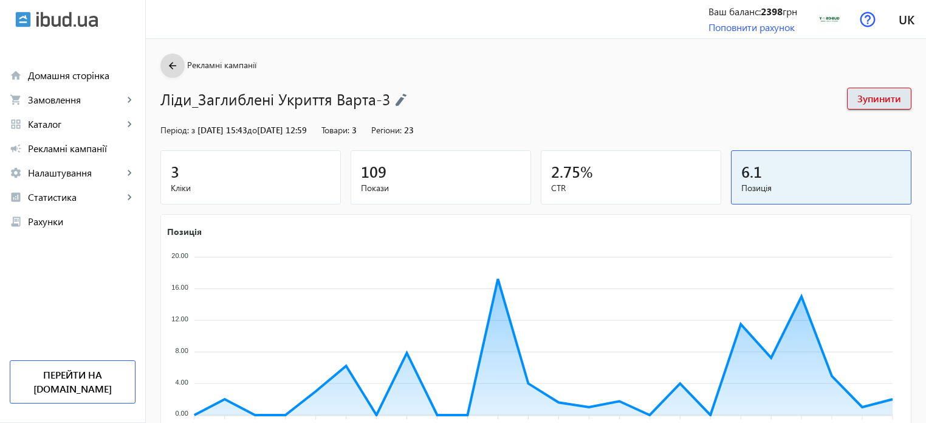
click at [160, 73] on span at bounding box center [172, 65] width 24 height 29
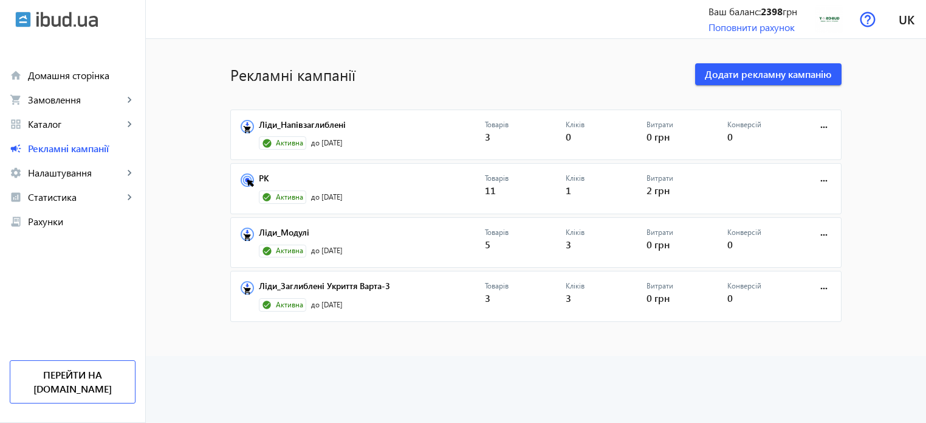
click at [488, 366] on advertising-list "Рекламні кампанії Додати рекламну кампанію Ліди_Напівзаглиблені Активна до [DAT…" at bounding box center [536, 231] width 781 height 384
click at [402, 374] on advertising-list "Рекламні кампанії Додати рекламну кампанію Ліди_Напівзаглиблені Активна до [DAT…" at bounding box center [536, 231] width 781 height 384
click at [392, 330] on mat-sidenav-content "Рекламні кампанії Додати рекламну кампанію Ліди_Напівзаглиблені Активна до [DAT…" at bounding box center [536, 197] width 781 height 317
